Goal: Navigation & Orientation: Go to known website

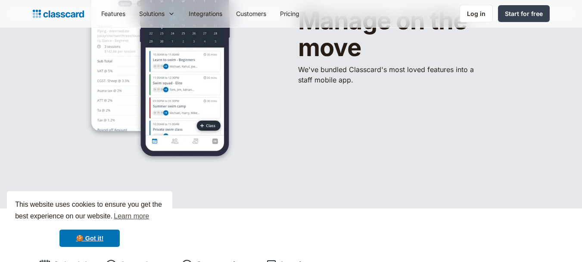
scroll to position [55, 0]
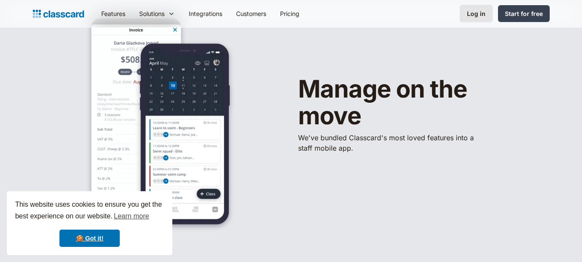
click at [477, 10] on div "Log in" at bounding box center [476, 13] width 19 height 9
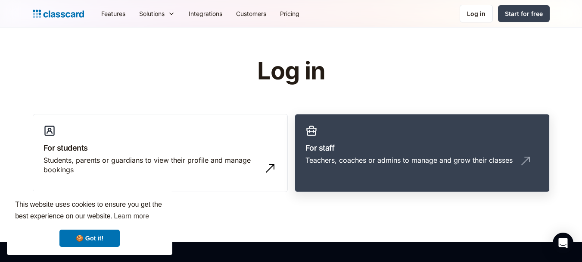
click at [422, 178] on link "For staff Teachers, coaches or admins to manage and grow their classes" at bounding box center [422, 153] width 255 height 78
